Goal: Information Seeking & Learning: Learn about a topic

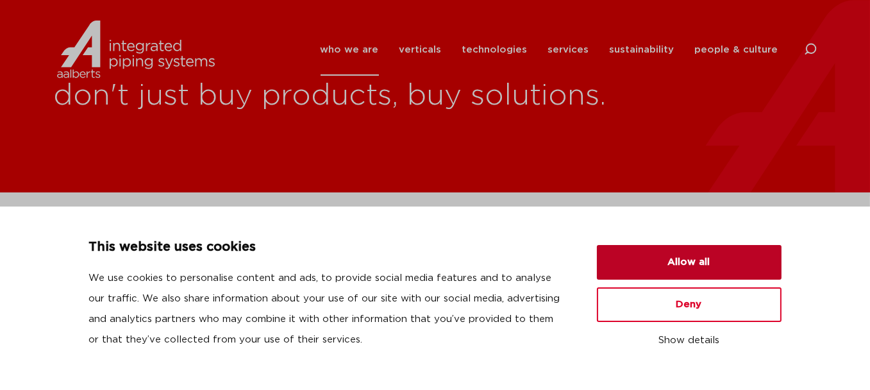
click at [721, 270] on button "Allow all" at bounding box center [689, 262] width 185 height 35
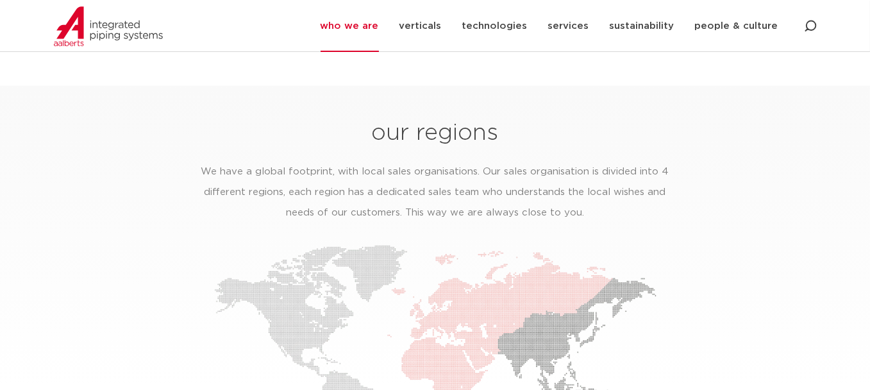
scroll to position [1730, 0]
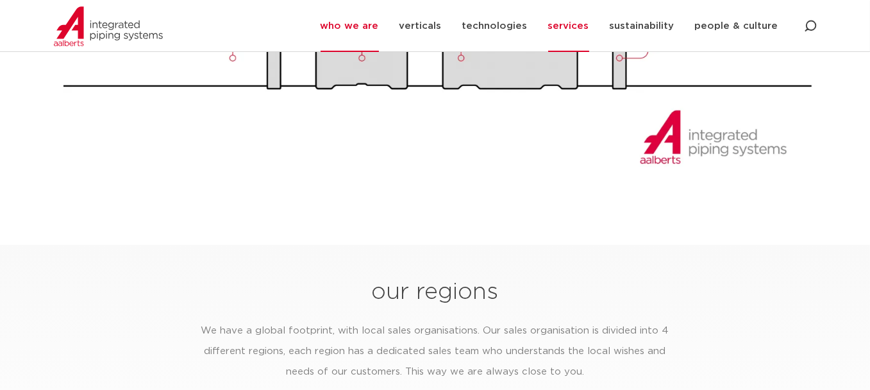
click at [570, 25] on link "services" at bounding box center [568, 26] width 41 height 52
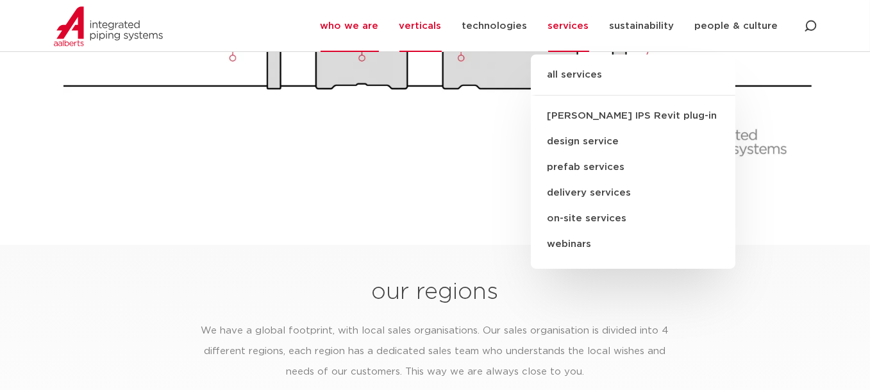
click at [418, 26] on link "verticals" at bounding box center [420, 26] width 42 height 52
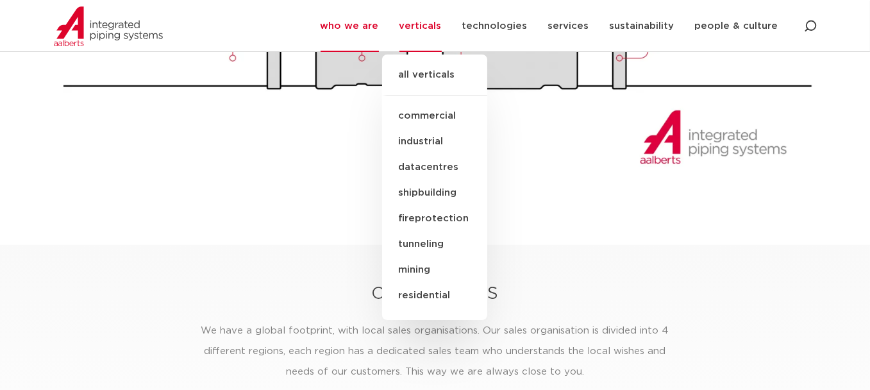
click at [431, 118] on link "commercial" at bounding box center [434, 116] width 105 height 26
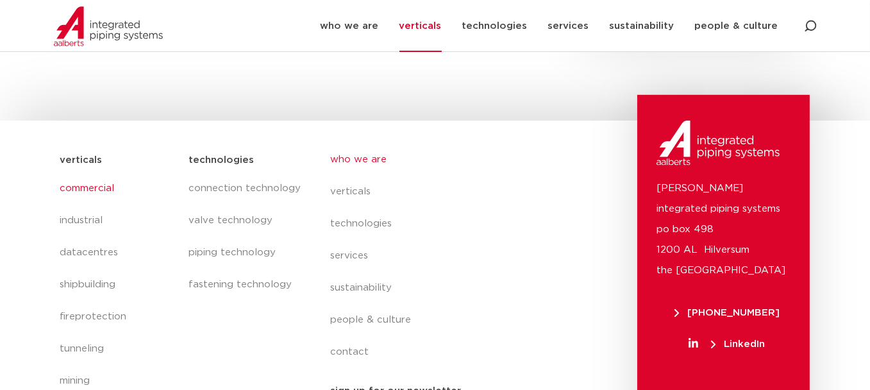
scroll to position [977, 0]
